Goal: Book appointment/travel/reservation

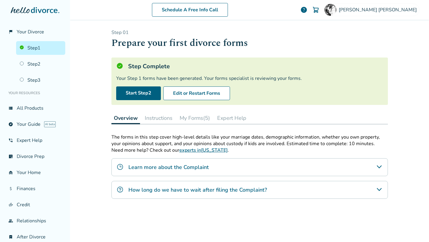
click at [89, 27] on div "Schedule A Free Info Call Roger Watson help Schedule A Free Call Roger Watson r…" at bounding box center [249, 121] width 359 height 242
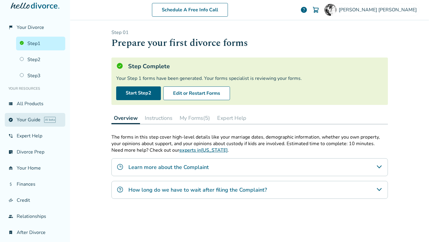
scroll to position [9, 0]
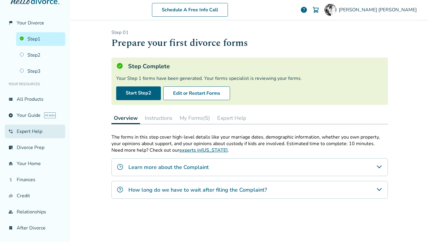
click at [40, 131] on link "phone_in_talk Expert Help" at bounding box center [35, 132] width 61 height 14
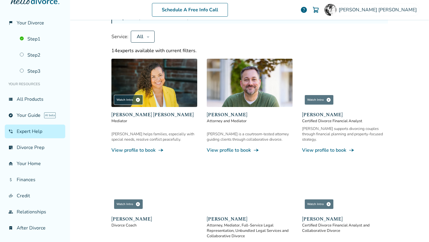
scroll to position [51, 0]
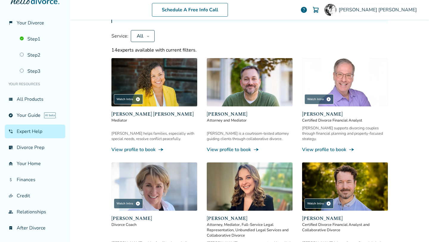
click at [119, 122] on span "Mediator" at bounding box center [154, 120] width 86 height 5
click at [128, 146] on link "View profile to book line_end_arrow_notch" at bounding box center [154, 149] width 86 height 7
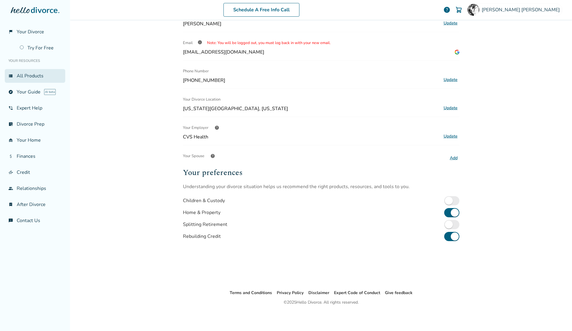
click at [148, 63] on div "Schedule A Free Info Call Roger Watson help Schedule A Free Call Roger Watson r…" at bounding box center [321, 165] width 502 height 331
click at [390, 35] on div "Profile Name Roger Watson Update Email info Note: You will be logged out, you m…" at bounding box center [321, 133] width 277 height 289
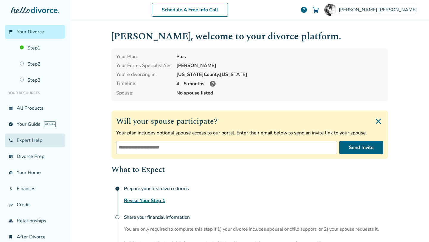
click at [28, 139] on link "phone_in_talk Expert Help" at bounding box center [35, 141] width 61 height 14
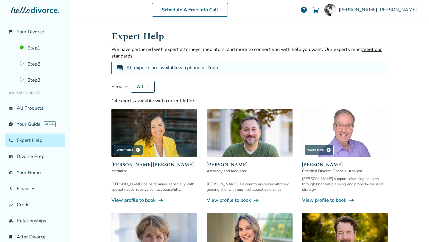
click at [151, 162] on span "[PERSON_NAME] [PERSON_NAME]" at bounding box center [154, 164] width 86 height 7
click at [230, 197] on link "View profile to book line_end_arrow_notch" at bounding box center [250, 200] width 86 height 7
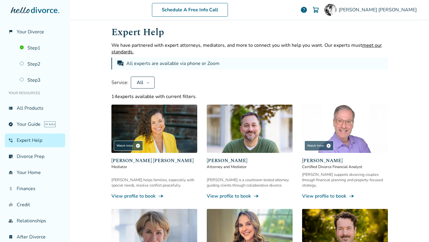
scroll to position [9, 0]
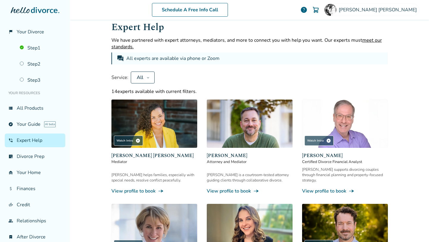
click at [145, 188] on link "View profile to book line_end_arrow_notch" at bounding box center [154, 191] width 86 height 7
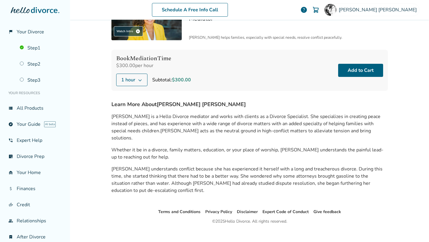
scroll to position [42, 0]
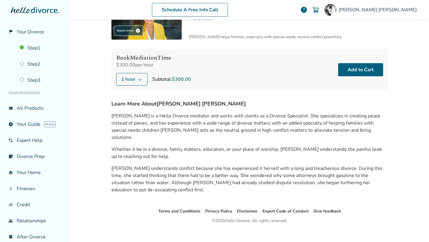
click at [127, 115] on span "[PERSON_NAME] is a Hello Divorce mediator and works with clients as a Divorce S…" at bounding box center [245, 123] width 269 height 21
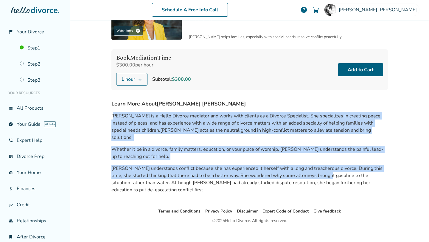
drag, startPoint x: 112, startPoint y: 115, endPoint x: 233, endPoint y: 133, distance: 122.0
click at [320, 162] on div "[PERSON_NAME] is a Hello Divorce mediator and works with clients as a Divorce S…" at bounding box center [249, 153] width 277 height 91
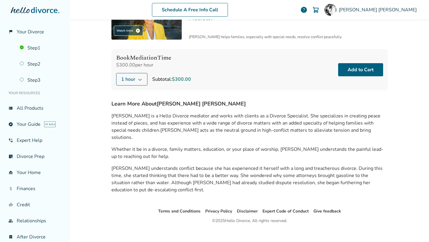
click at [72, 88] on div "Schedule A Free Info Call [PERSON_NAME] help Schedule A Free Call [PERSON_NAME]…" at bounding box center [249, 121] width 359 height 242
click at [25, 106] on link "view_list All Products" at bounding box center [35, 108] width 61 height 14
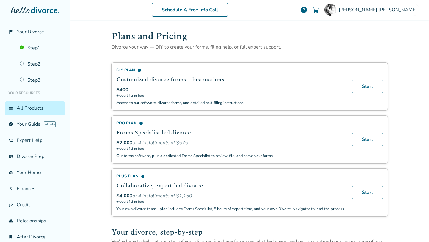
click at [37, 106] on link "view_list All Products" at bounding box center [35, 108] width 61 height 14
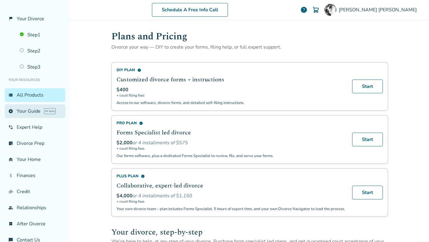
click at [22, 111] on link "explore Your Guide AI beta" at bounding box center [35, 111] width 61 height 14
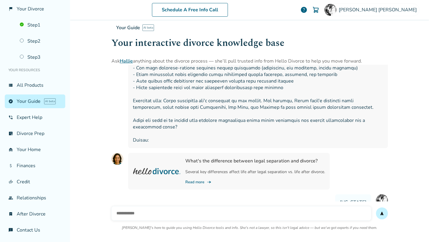
scroll to position [55, 0]
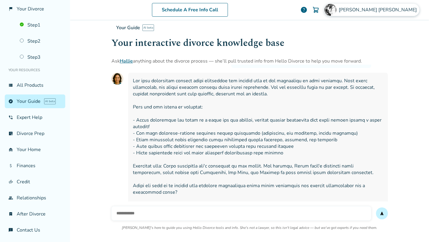
click at [397, 9] on span "[PERSON_NAME]" at bounding box center [379, 10] width 80 height 7
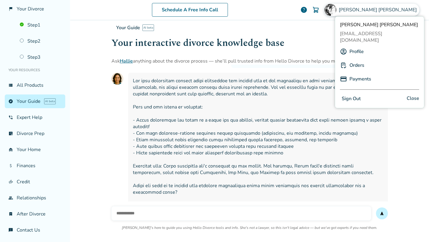
click at [355, 60] on link "Orders" at bounding box center [357, 65] width 15 height 11
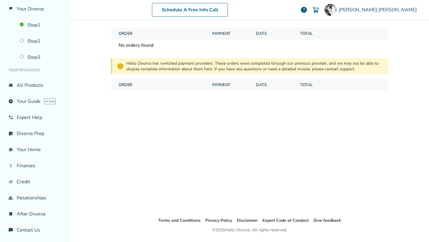
scroll to position [23, 0]
click at [400, 11] on span "[PERSON_NAME]" at bounding box center [379, 10] width 80 height 7
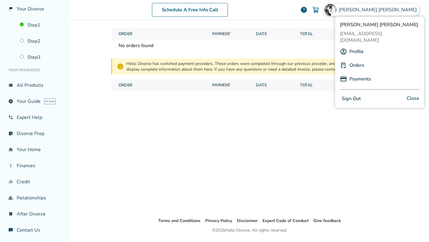
click at [353, 46] on link "Profile" at bounding box center [357, 51] width 14 height 11
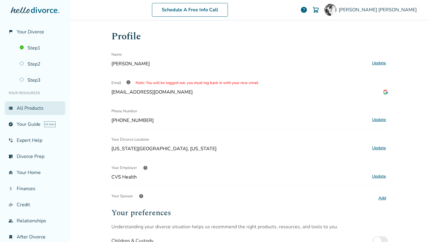
click at [25, 108] on link "view_list All Products" at bounding box center [35, 108] width 61 height 14
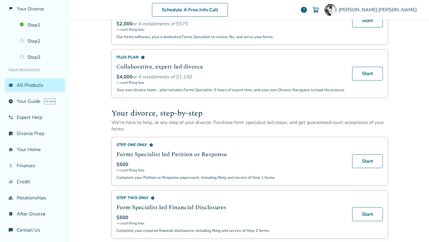
scroll to position [110, 0]
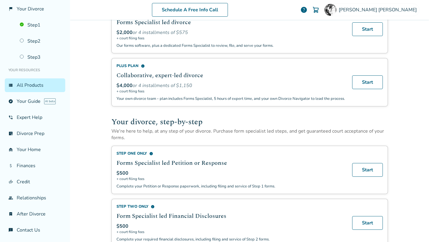
click at [141, 65] on span "info" at bounding box center [143, 66] width 4 height 4
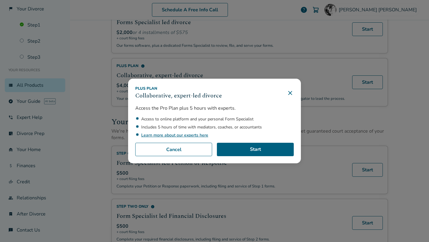
click at [293, 93] on icon at bounding box center [290, 92] width 7 height 7
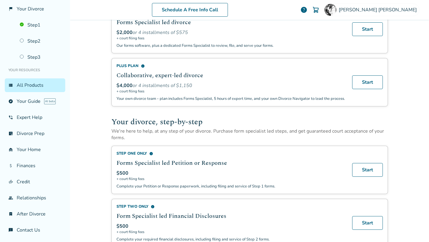
scroll to position [0, 0]
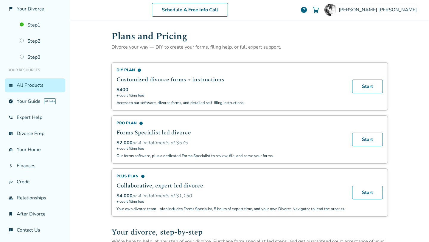
click at [93, 48] on div "Schedule A Free Info Call [PERSON_NAME] help Schedule A Free Call [PERSON_NAME]…" at bounding box center [249, 121] width 359 height 242
click at [388, 13] on div "[PERSON_NAME]" at bounding box center [371, 10] width 95 height 13
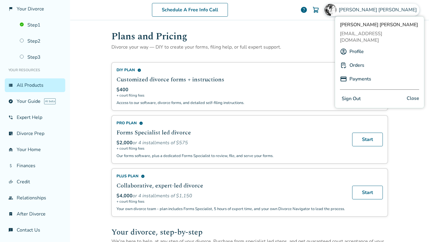
click at [352, 46] on link "Profile" at bounding box center [357, 51] width 14 height 11
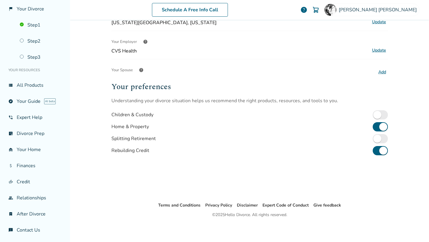
scroll to position [126, 0]
click at [33, 117] on link "phone_in_talk Expert Help" at bounding box center [35, 118] width 61 height 14
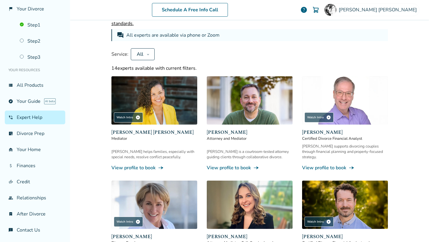
scroll to position [32, 0]
click at [141, 52] on div "All" at bounding box center [140, 54] width 8 height 7
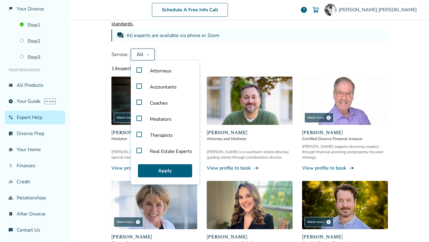
click at [137, 116] on label "Mediators" at bounding box center [165, 119] width 64 height 16
click at [169, 171] on button "Apply" at bounding box center [165, 170] width 54 height 13
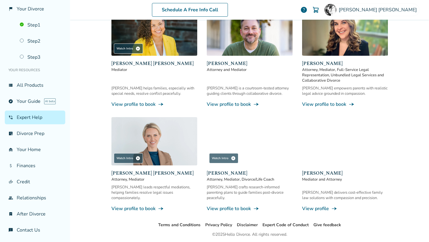
scroll to position [99, 0]
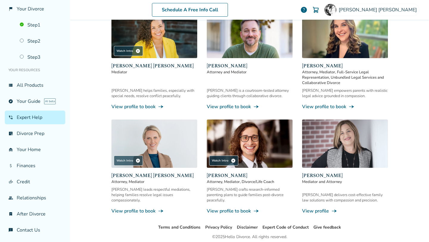
click at [153, 106] on link "View profile to book line_end_arrow_notch" at bounding box center [154, 106] width 86 height 7
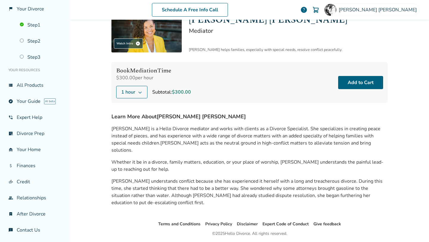
click at [135, 89] on button "1 hour" at bounding box center [131, 92] width 31 height 13
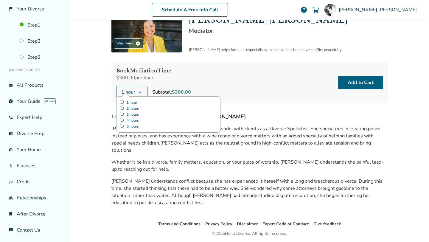
click at [136, 89] on button "1 hour" at bounding box center [131, 92] width 31 height 13
click at [285, 122] on div "[PERSON_NAME] is a Hello Divorce mediator and works with clients as a Divorce S…" at bounding box center [249, 165] width 277 height 91
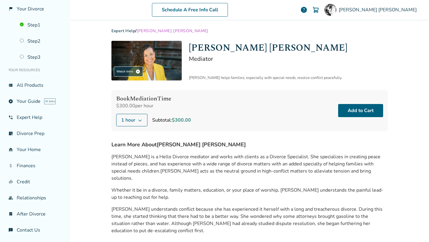
scroll to position [0, 0]
